Goal: Task Accomplishment & Management: Use online tool/utility

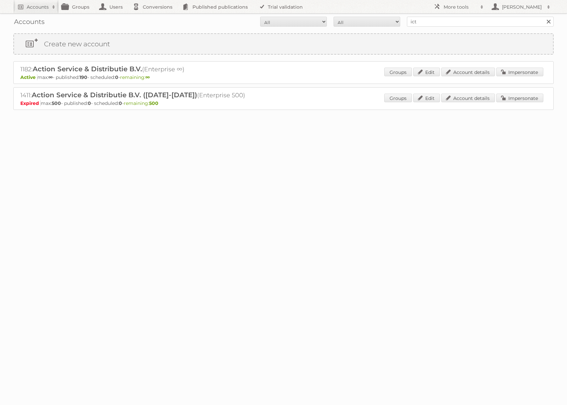
type input "ICT edeka"
click at [543, 17] on input "Search" at bounding box center [548, 22] width 10 height 10
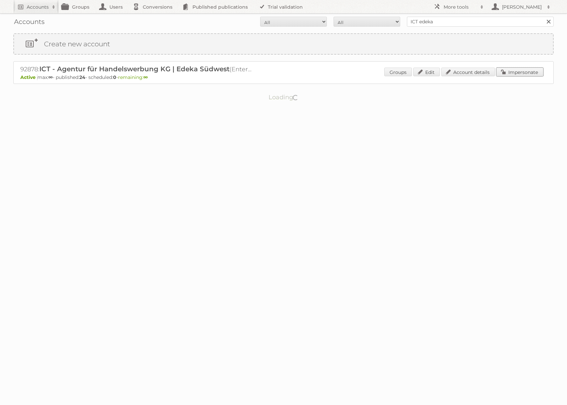
click at [510, 72] on link "Impersonate" at bounding box center [519, 72] width 47 height 9
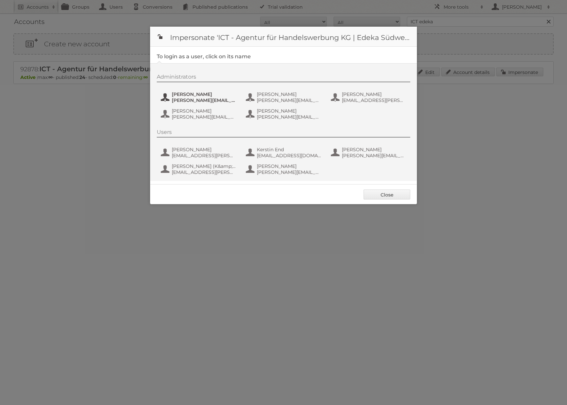
click at [205, 102] on span "benjamin.discher@ictwerbung.de" at bounding box center [204, 100] width 65 height 6
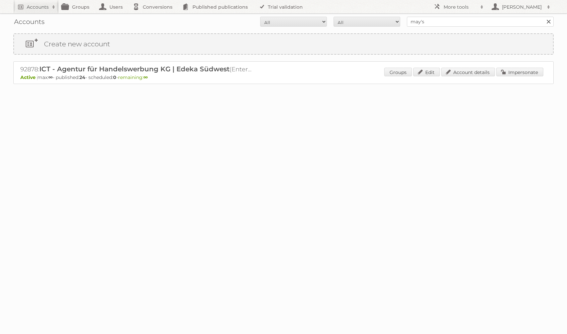
type input "may's zona libre"
click at [543, 17] on input "Search" at bounding box center [548, 22] width 10 height 10
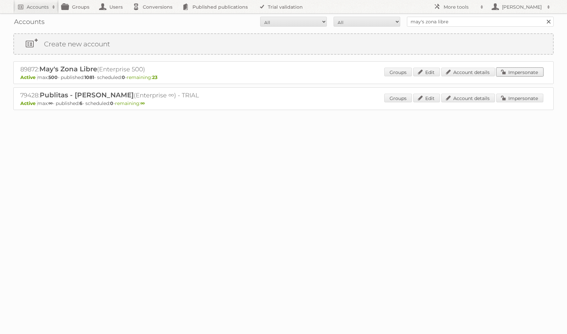
click at [518, 71] on link "Impersonate" at bounding box center [519, 72] width 47 height 9
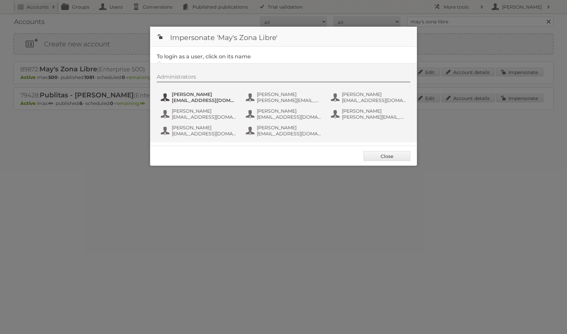
click at [198, 100] on span "avhernandez@mayszl.com" at bounding box center [204, 100] width 65 height 6
